Goal: Task Accomplishment & Management: Complete application form

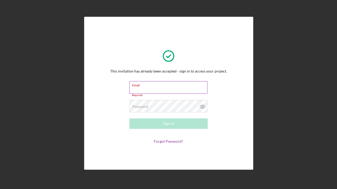
type input "[EMAIL_ADDRESS][DOMAIN_NAME]"
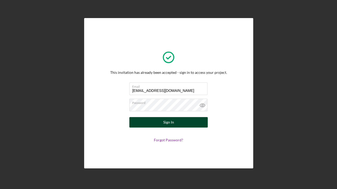
click at [165, 122] on div "Sign In" at bounding box center [168, 122] width 11 height 10
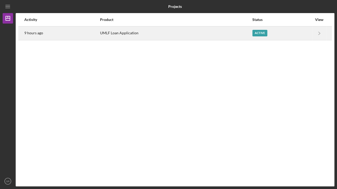
click at [276, 32] on div "Active" at bounding box center [282, 33] width 60 height 13
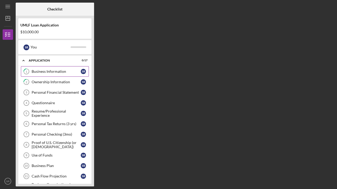
click at [53, 70] on div "Business Information" at bounding box center [56, 71] width 49 height 4
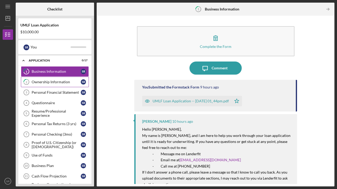
click at [62, 80] on div "Ownership Information" at bounding box center [56, 82] width 49 height 4
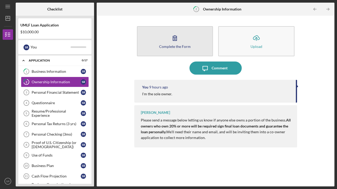
click at [180, 44] on div "Complete the Form" at bounding box center [175, 46] width 32 height 4
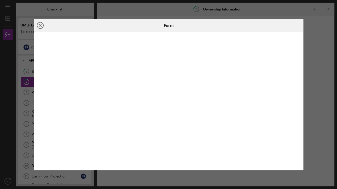
click at [40, 27] on icon "Icon/Close" at bounding box center [40, 25] width 13 height 13
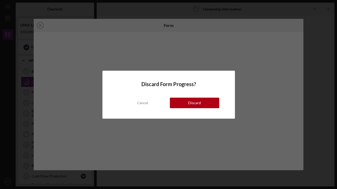
click at [182, 101] on button "Discard" at bounding box center [194, 102] width 49 height 10
